Goal: Information Seeking & Learning: Learn about a topic

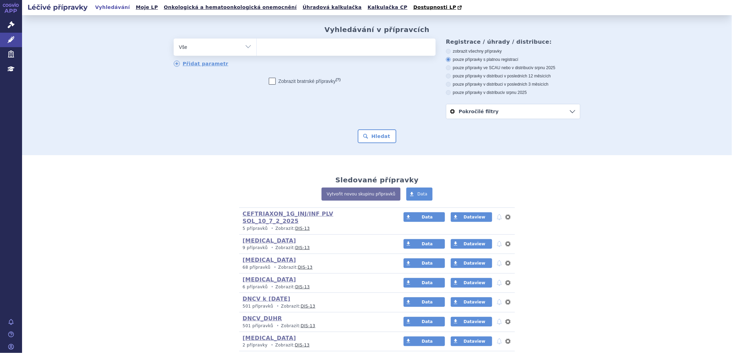
click at [306, 50] on ul at bounding box center [346, 46] width 179 height 14
click at [257, 50] on select at bounding box center [256, 46] width 0 height 17
paste input "AGAMREE"
type input "AGAMREE"
select select "AGAMREE"
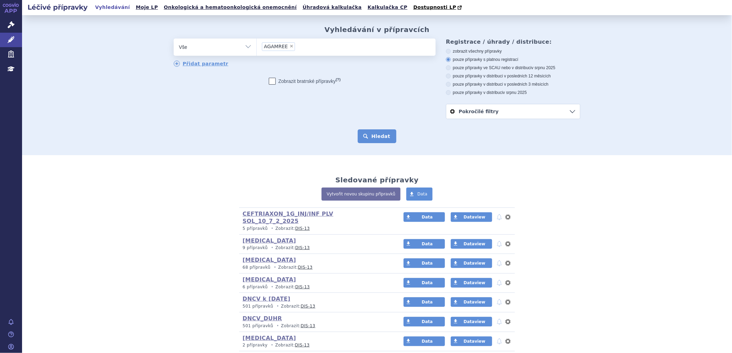
click at [387, 134] on button "Hledat" at bounding box center [377, 137] width 39 height 14
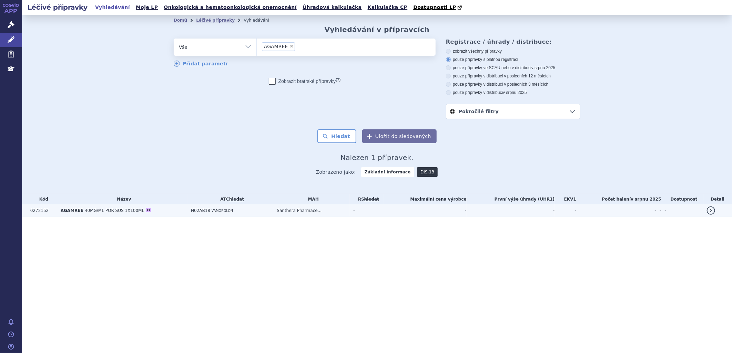
click at [92, 212] on span "40MG/ML POR SUS 1X100ML" at bounding box center [114, 210] width 59 height 5
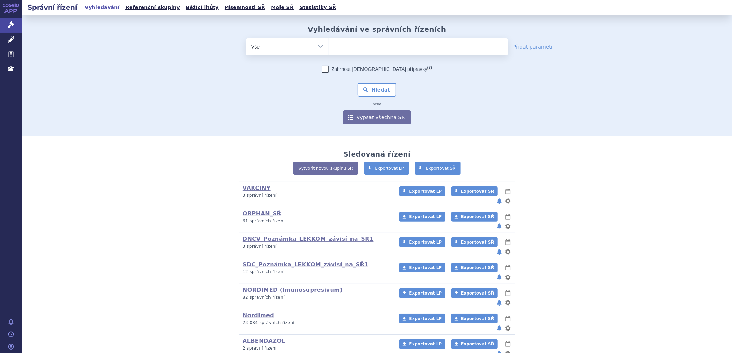
click at [345, 43] on ul at bounding box center [418, 45] width 179 height 14
click at [329, 43] on select at bounding box center [329, 46] width 0 height 17
paste input "AGAMREE"
type input "AGAMREE"
select select "AGAMREE"
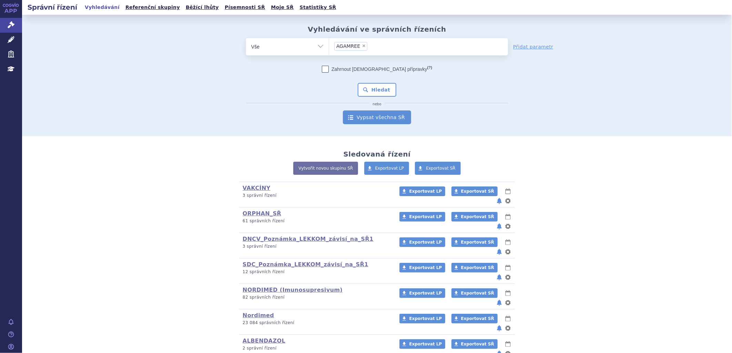
click at [362, 117] on link "Vypsat všechna SŘ" at bounding box center [377, 118] width 68 height 14
click at [363, 88] on button "Hledat" at bounding box center [377, 90] width 39 height 14
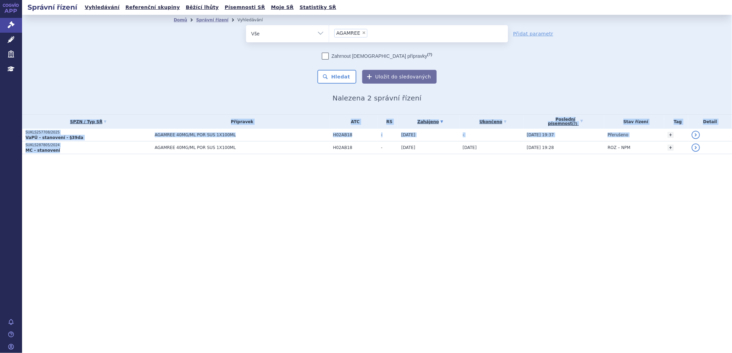
drag, startPoint x: 62, startPoint y: 148, endPoint x: 67, endPoint y: 169, distance: 21.2
click at [67, 169] on section "Domů Správní řízení Vyhledávání Vyhledávání ve správních řízeních odstranit Vše" at bounding box center [377, 98] width 710 height 167
drag, startPoint x: 67, startPoint y: 169, endPoint x: 78, endPoint y: 185, distance: 19.1
click at [78, 187] on div "Správní řízení Vyhledávání Referenční skupiny Běžící lhůty Písemnosti SŘ Moje S…" at bounding box center [377, 176] width 710 height 353
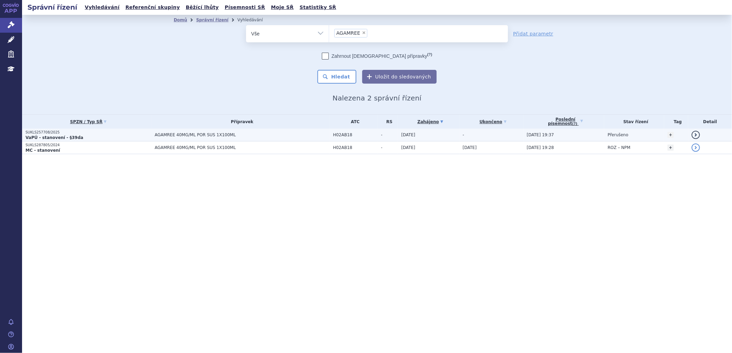
click at [44, 135] on strong "VaPÚ - stanovení - §39da" at bounding box center [54, 137] width 58 height 5
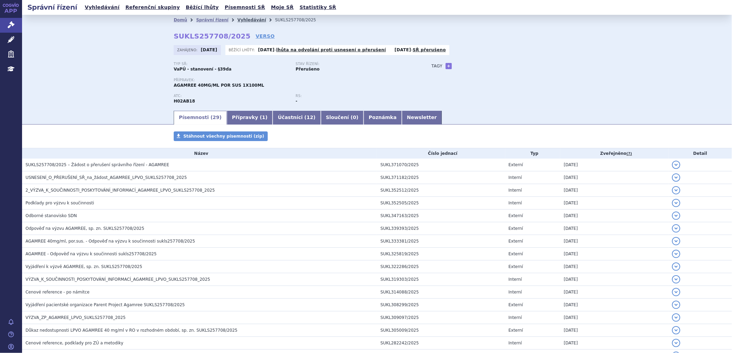
click at [237, 18] on link "Vyhledávání" at bounding box center [251, 20] width 29 height 5
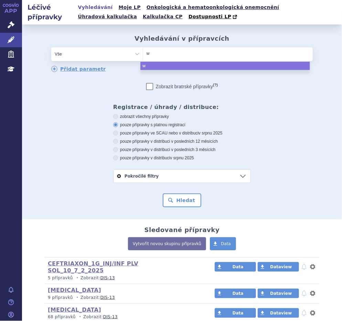
type input "wi"
type input "win"
type input "winre"
type input "winrev"
type input "winreva"
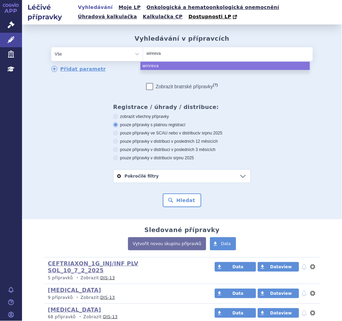
type input "winrevai"
type input "winrevair"
drag, startPoint x: 152, startPoint y: 63, endPoint x: 167, endPoint y: 94, distance: 34.4
select select "winrevair"
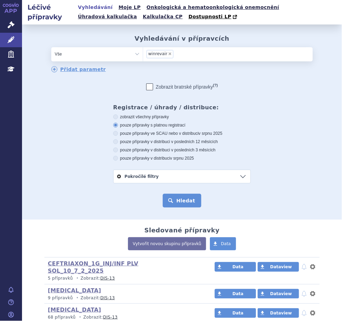
click at [185, 204] on button "Hledat" at bounding box center [182, 201] width 39 height 14
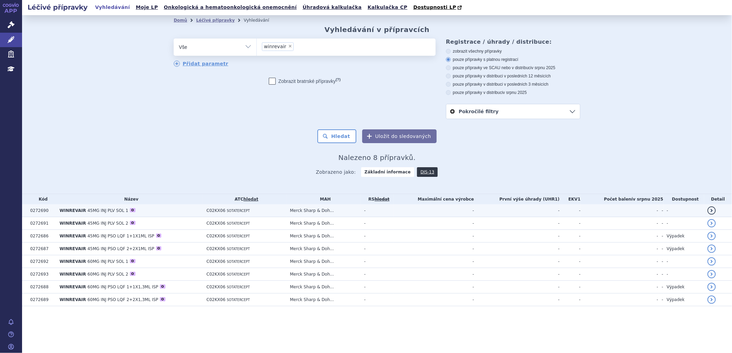
click at [111, 211] on span "45MG INJ PLV SOL 1" at bounding box center [108, 210] width 41 height 5
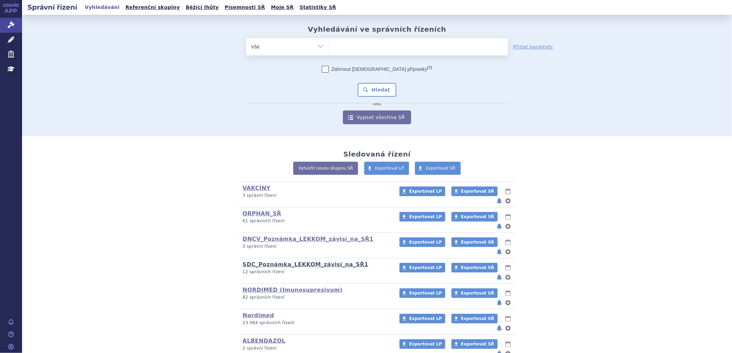
click at [263, 261] on link "SDC_Poznámka_LEKKOM_závisí_na_SŘ1" at bounding box center [306, 264] width 126 height 7
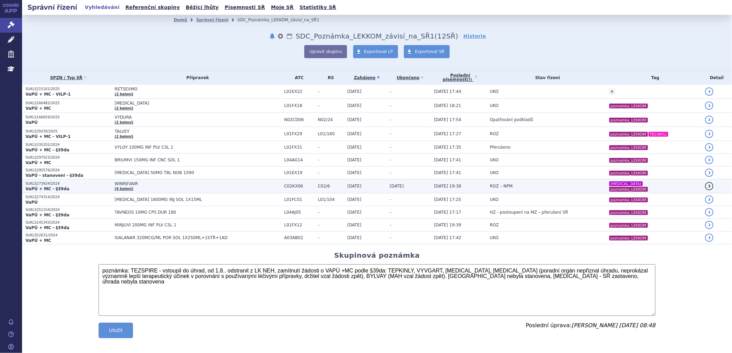
click at [127, 184] on span "WINREVAIR" at bounding box center [198, 184] width 166 height 5
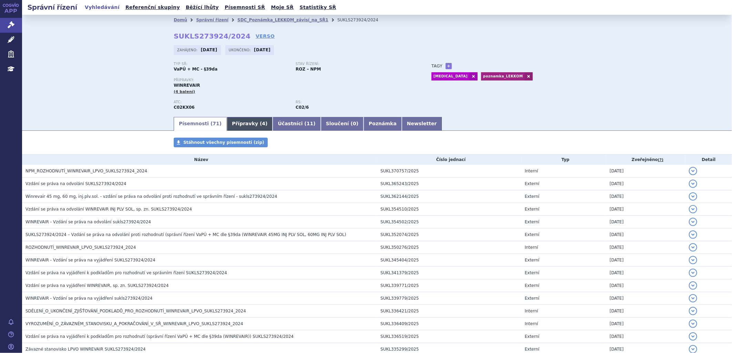
click at [240, 120] on link "Přípravky ( 4 )" at bounding box center [250, 124] width 46 height 14
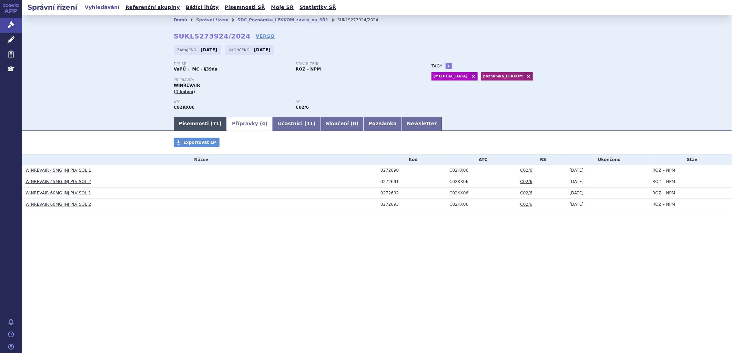
click at [176, 126] on link "Písemnosti ( 71 )" at bounding box center [200, 124] width 53 height 14
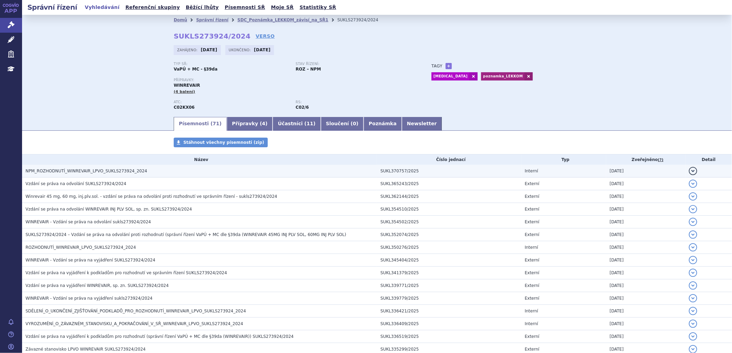
click at [143, 173] on h3 "NPM_ROZHODNUTÍ_WINREVAIR_LPVO_SUKLS273924_2024" at bounding box center [200, 171] width 351 height 7
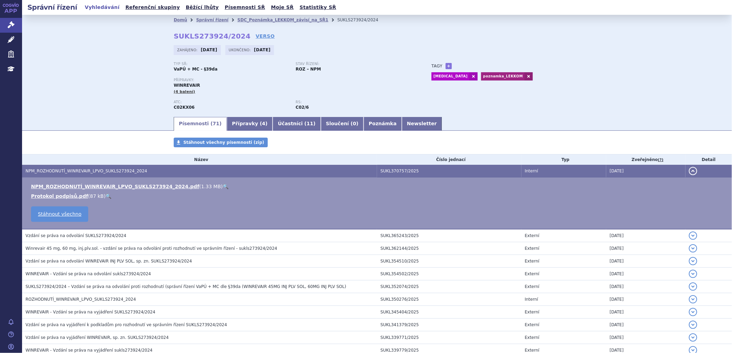
click at [223, 188] on link "🔍" at bounding box center [226, 187] width 6 height 6
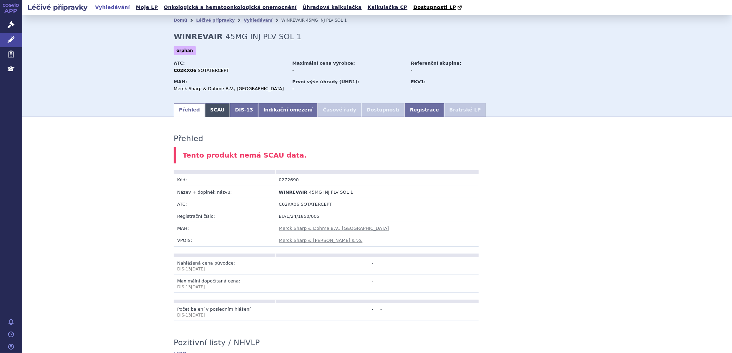
click at [210, 110] on link "SCAU" at bounding box center [217, 110] width 25 height 14
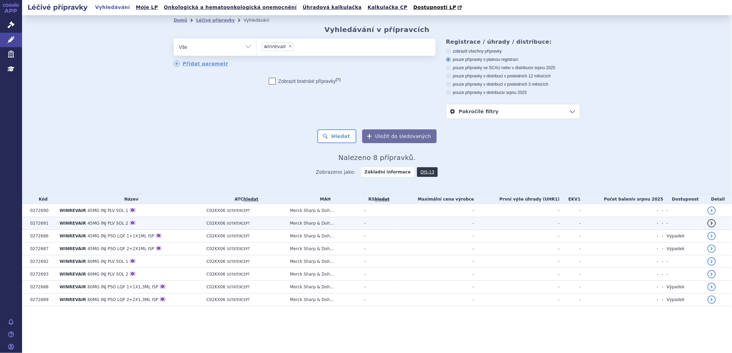
click at [71, 225] on span "WINREVAIR" at bounding box center [73, 223] width 27 height 5
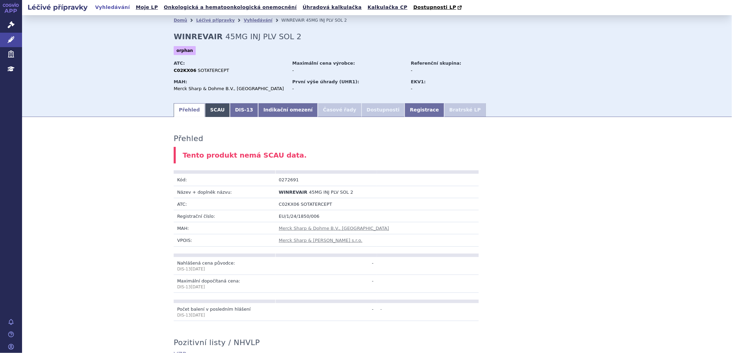
click at [216, 110] on link "SCAU" at bounding box center [217, 110] width 25 height 14
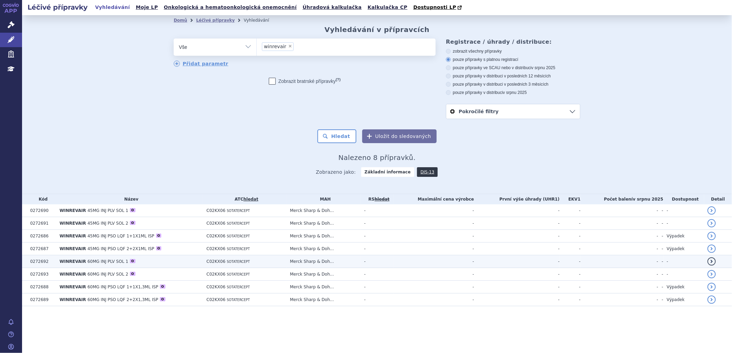
click at [70, 261] on span "WINREVAIR" at bounding box center [73, 261] width 27 height 5
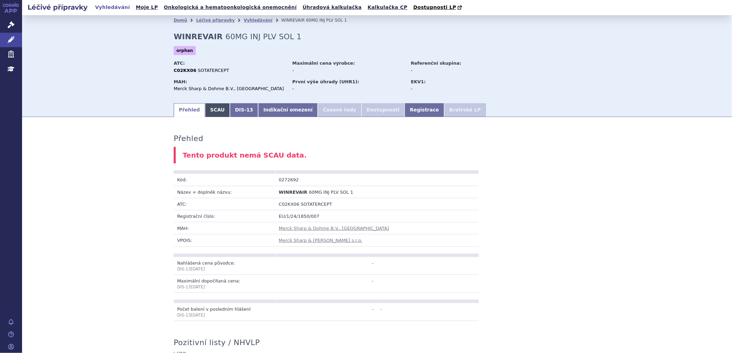
click at [209, 112] on link "SCAU" at bounding box center [217, 110] width 25 height 14
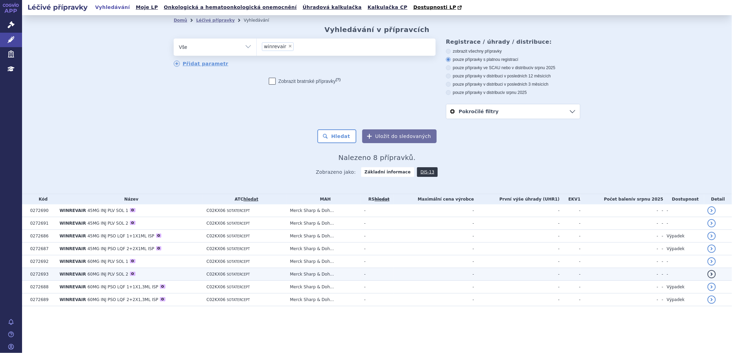
click at [82, 276] on span "WINREVAIR" at bounding box center [73, 274] width 27 height 5
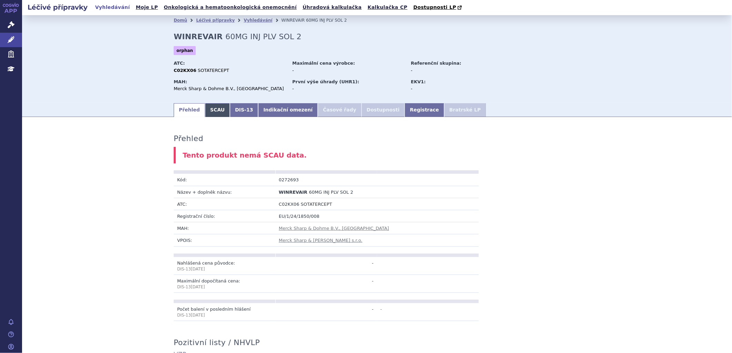
click at [212, 111] on link "SCAU" at bounding box center [217, 110] width 25 height 14
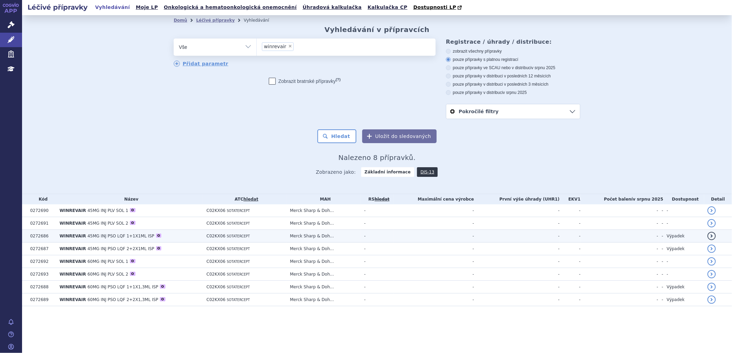
click at [111, 236] on span "45MG INJ PSO LQF 1+1X1ML ISP" at bounding box center [121, 236] width 67 height 5
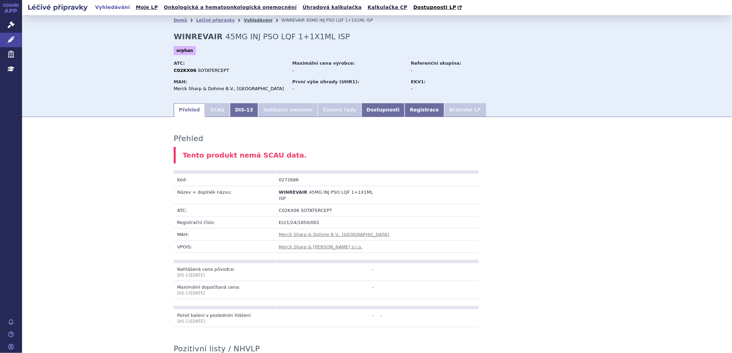
click at [246, 21] on link "Vyhledávání" at bounding box center [258, 20] width 29 height 5
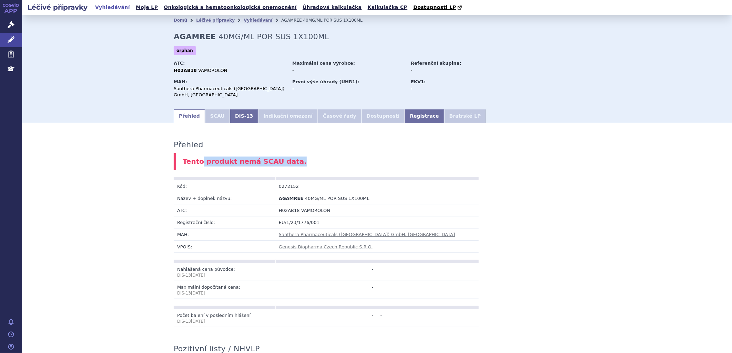
drag, startPoint x: 201, startPoint y: 154, endPoint x: 287, endPoint y: 154, distance: 86.5
click at [287, 154] on div "Tento produkt nemá SCAU data." at bounding box center [377, 161] width 407 height 17
click at [244, 19] on link "Vyhledávání" at bounding box center [258, 20] width 29 height 5
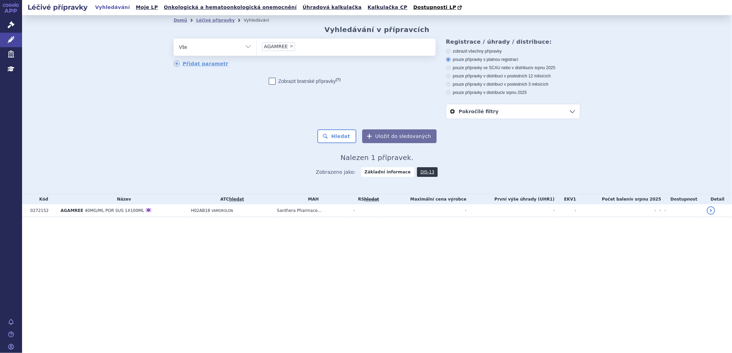
click at [290, 45] on span "×" at bounding box center [291, 46] width 4 height 4
click at [257, 45] on select "AGAMREE" at bounding box center [256, 46] width 0 height 17
select select
type input "ADEMPAS"
select select "[MEDICAL_DATA]"
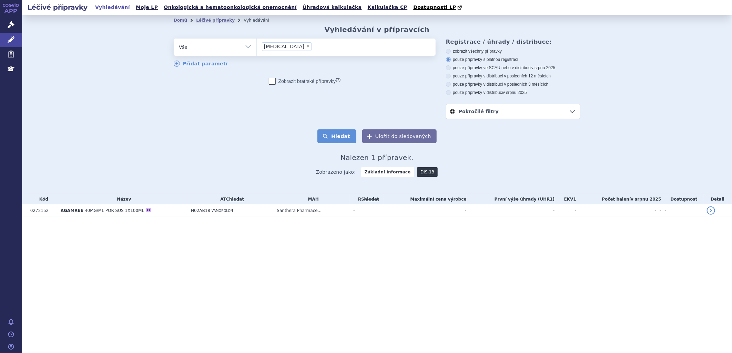
click at [342, 137] on button "Hledat" at bounding box center [336, 137] width 39 height 14
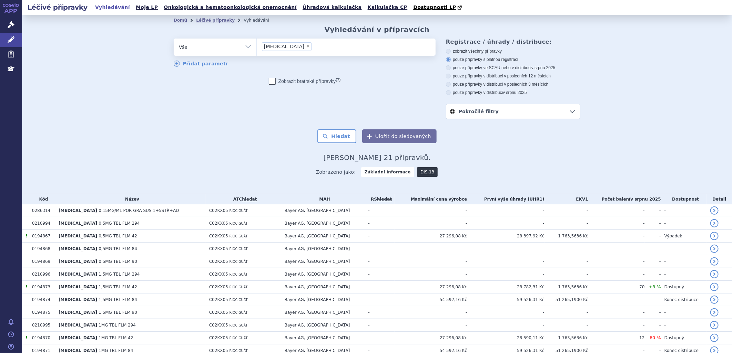
click at [306, 47] on span "×" at bounding box center [308, 46] width 4 height 4
click at [257, 47] on select "ADEMPAS" at bounding box center [256, 46] width 0 height 17
select select
type input "EVRENZO"
select select "EVRENZO"
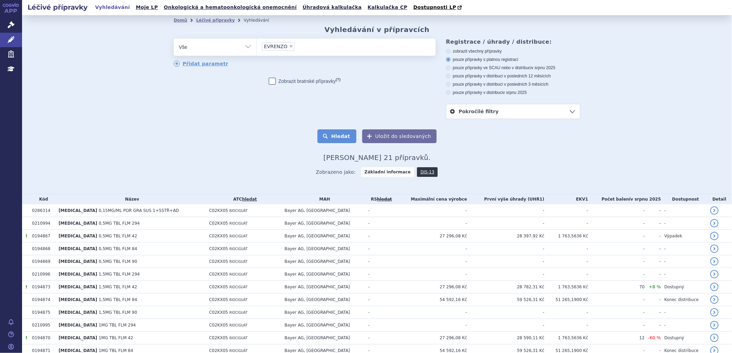
click at [349, 139] on button "Hledat" at bounding box center [336, 137] width 39 height 14
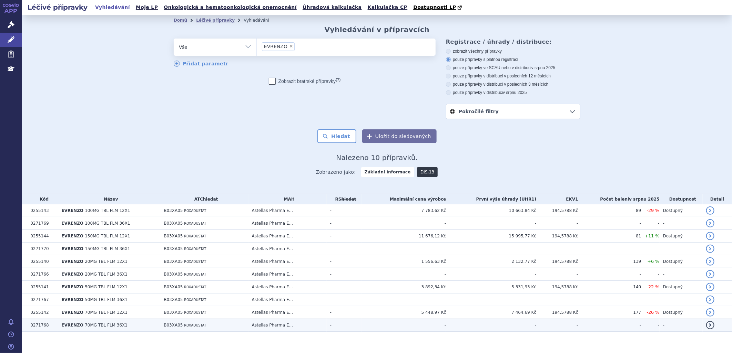
drag, startPoint x: 49, startPoint y: 343, endPoint x: 49, endPoint y: 325, distance: 19.0
click at [49, 343] on section "Domů Léčivé přípravky Vyhledávání Vyhledávání v přípravcích odstranit Vše Přípr…" at bounding box center [377, 187] width 710 height 345
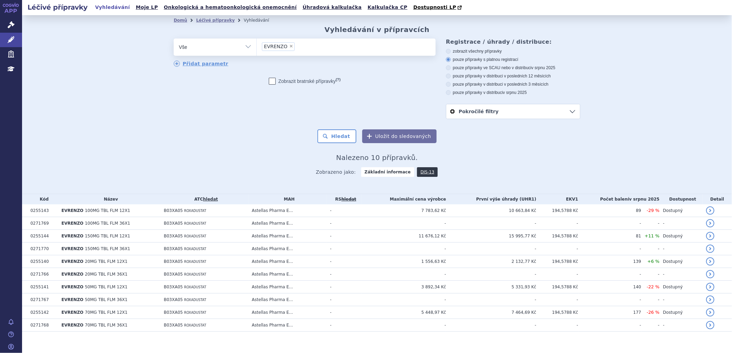
click at [153, 122] on div "Domů Léčivé přípravky Vyhledávání Vyhledávání v přípravcích odstranit Vše Přípr…" at bounding box center [377, 104] width 710 height 179
click at [289, 47] on span "×" at bounding box center [291, 46] width 4 height 4
click at [257, 47] on select "EVRENZO" at bounding box center [256, 46] width 0 height 17
select select
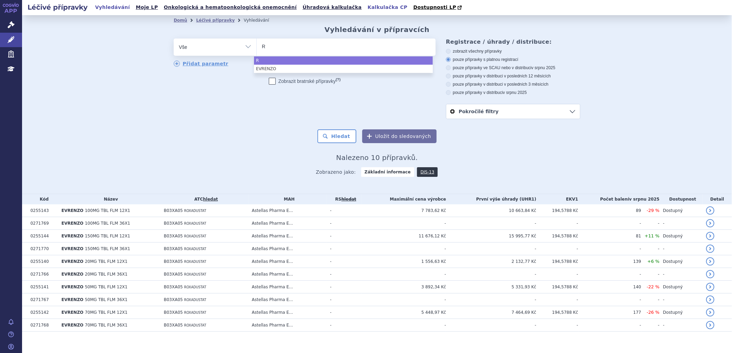
type input "RE"
type input "REB"
type input "REBL"
type input "REBLO"
type input "REBLOZ"
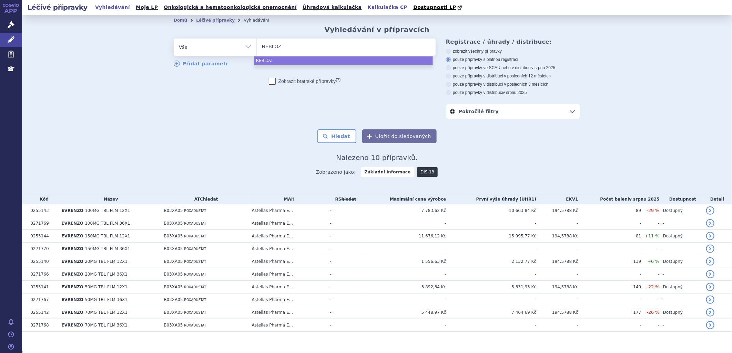
type input "REBLOZY"
type input "REBLOZYL"
select select "REBLOZYL"
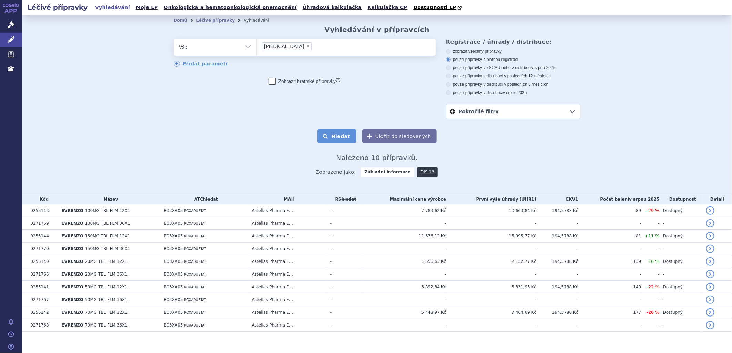
click at [347, 134] on button "Hledat" at bounding box center [336, 137] width 39 height 14
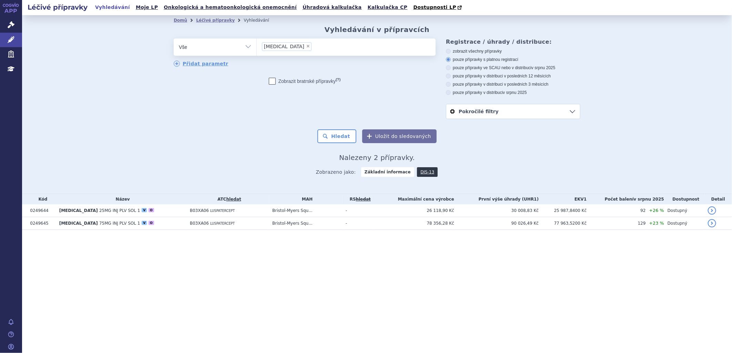
click at [306, 47] on span "×" at bounding box center [308, 46] width 4 height 4
click at [257, 47] on select "REBLOZYL" at bounding box center [256, 46] width 0 height 17
select select
paste input "KYMRIAH"
type input "KYMRIAH"
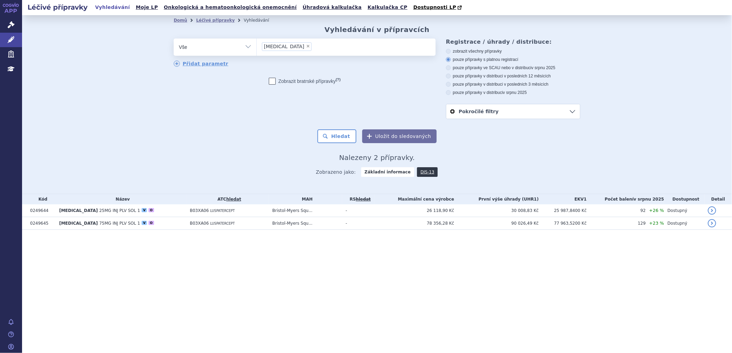
select select "KYMRIAH"
click at [347, 136] on button "Hledat" at bounding box center [336, 137] width 39 height 14
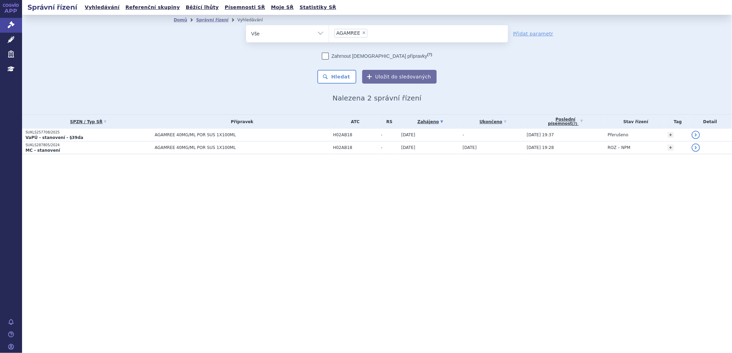
click at [362, 31] on span "×" at bounding box center [364, 33] width 4 height 4
click at [329, 31] on select "AGAMREE" at bounding box center [329, 33] width 0 height 17
select select
type input "WINREVAIR"
select select "WINREVAIR"
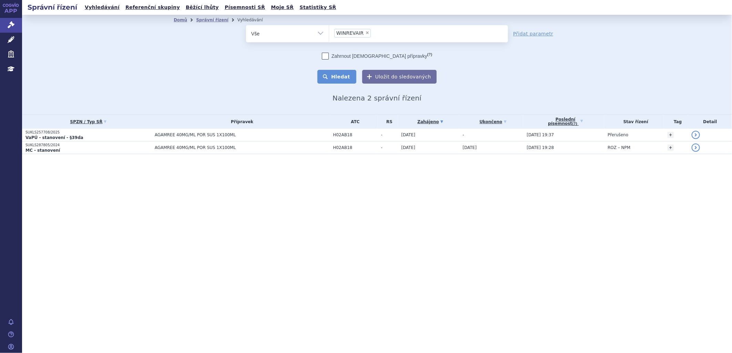
click at [342, 75] on button "Hledat" at bounding box center [336, 77] width 39 height 14
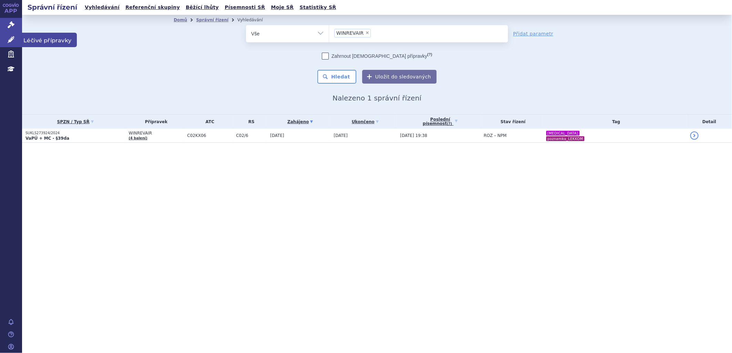
click at [36, 40] on span "Léčivé přípravky" at bounding box center [49, 40] width 55 height 14
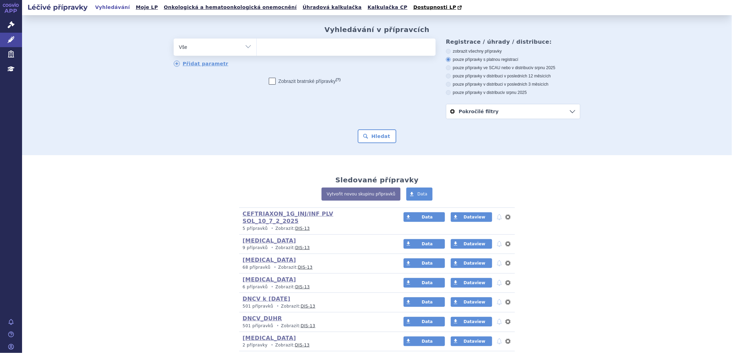
type input "WINREVAIR"
select select "WINREVAIR"
click at [368, 137] on button "Hledat" at bounding box center [377, 137] width 39 height 14
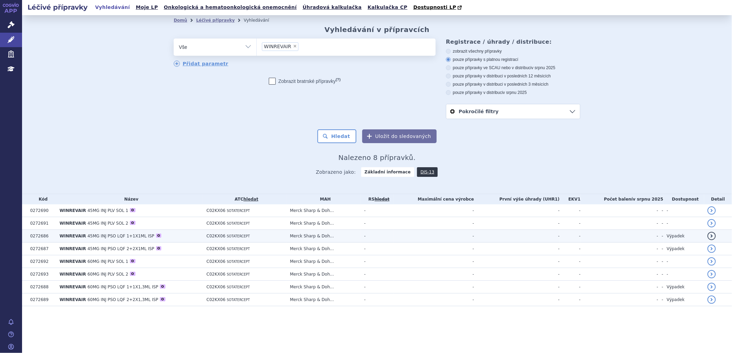
click at [71, 236] on span "WINREVAIR" at bounding box center [73, 236] width 27 height 5
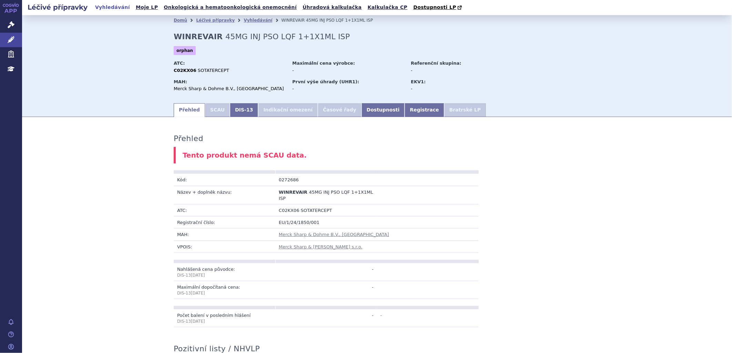
click at [213, 111] on li "SCAU" at bounding box center [217, 110] width 25 height 14
